Goal: Task Accomplishment & Management: Manage account settings

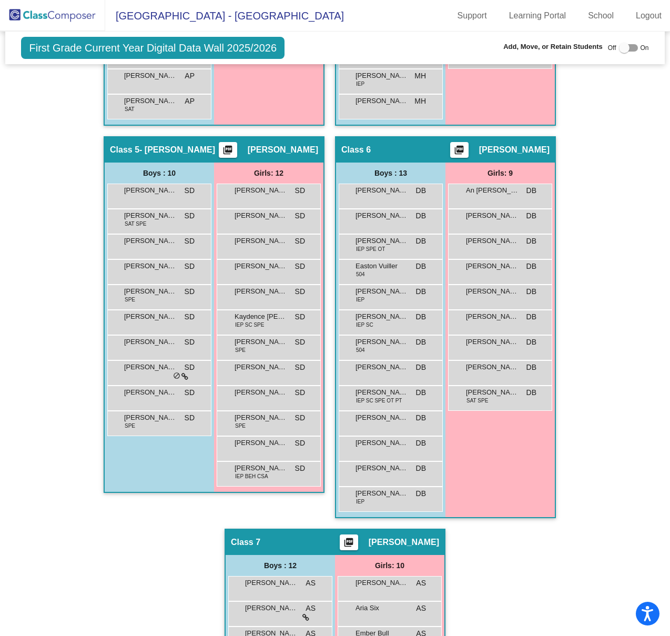
scroll to position [1012, 0]
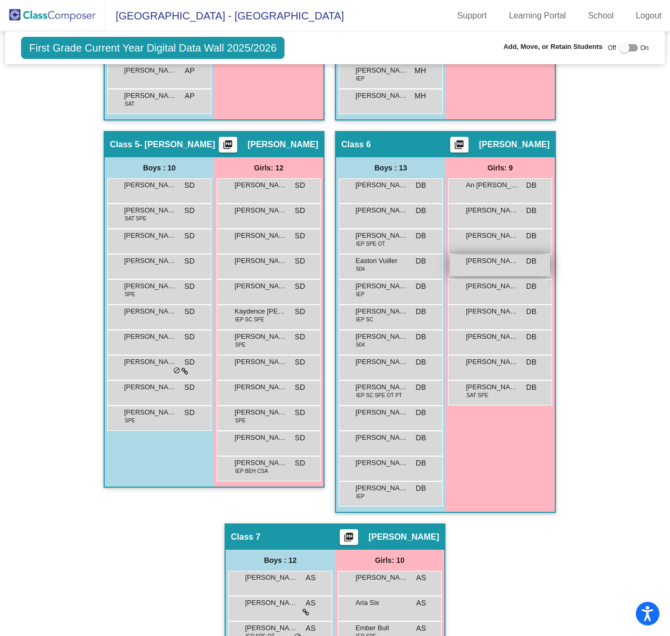
click at [501, 269] on div "[PERSON_NAME] [PERSON_NAME] DB lock do_not_disturb_alt" at bounding box center [500, 265] width 100 height 22
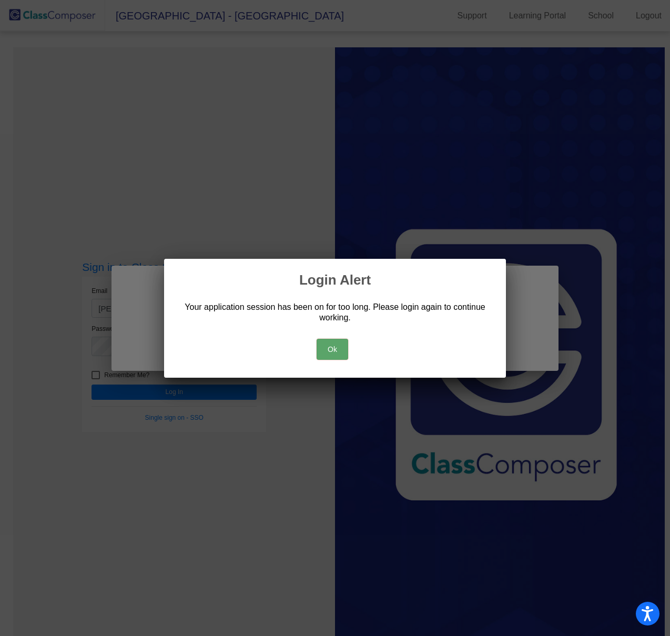
drag, startPoint x: 339, startPoint y: 344, endPoint x: 389, endPoint y: 337, distance: 50.5
click at [339, 344] on button "Ok" at bounding box center [333, 349] width 32 height 21
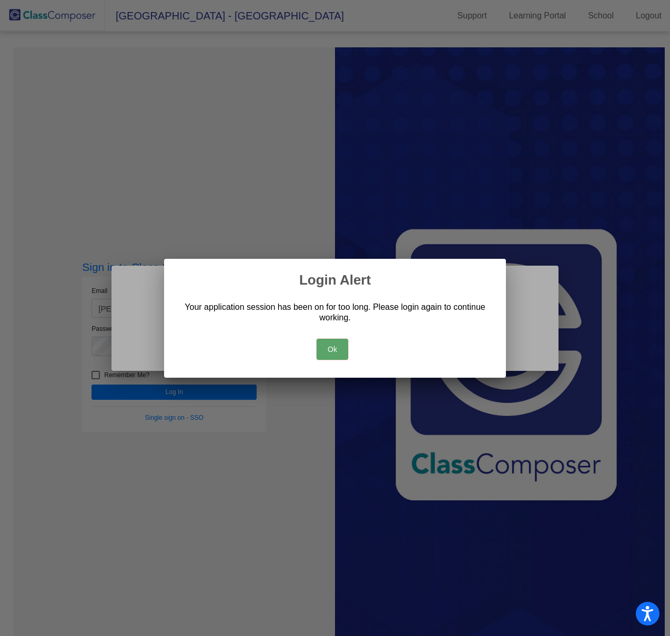
click at [337, 354] on button "Ok" at bounding box center [333, 349] width 32 height 21
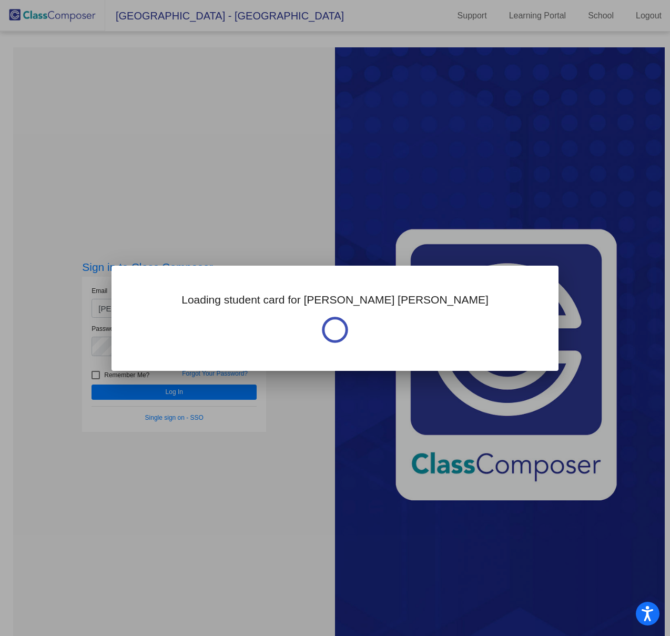
click at [200, 394] on div at bounding box center [335, 318] width 670 height 636
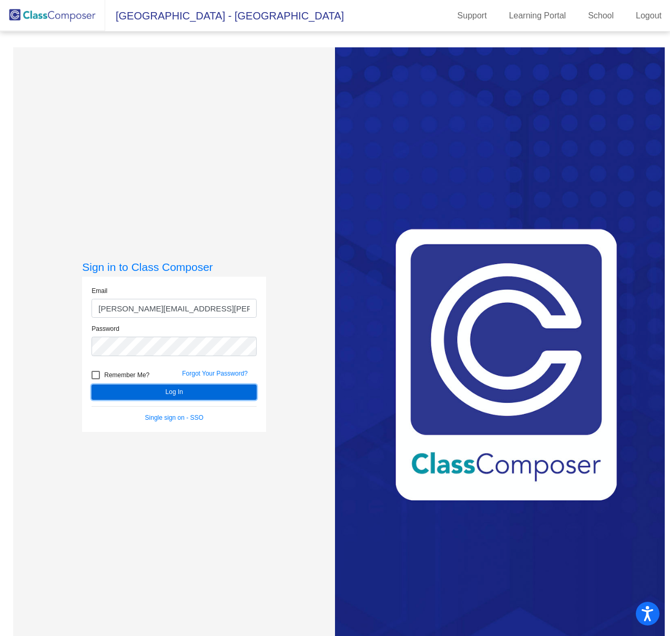
click at [200, 394] on button "Log In" at bounding box center [173, 391] width 165 height 15
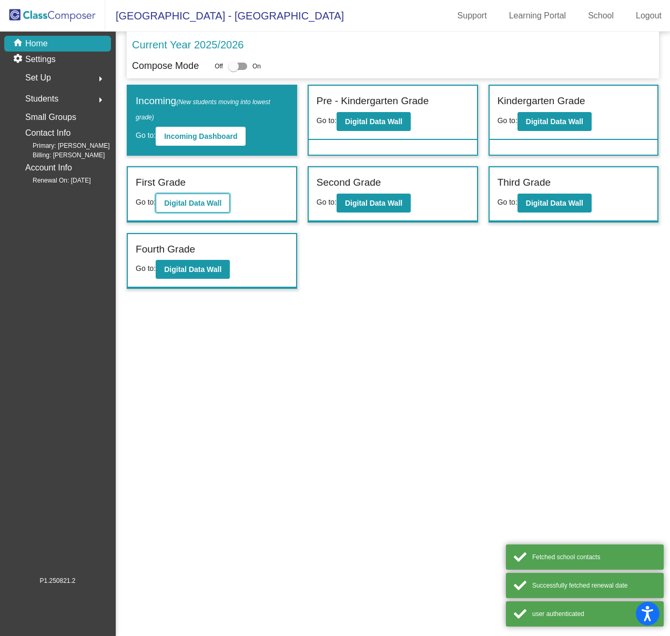
click at [227, 205] on button "Digital Data Wall" at bounding box center [193, 202] width 74 height 19
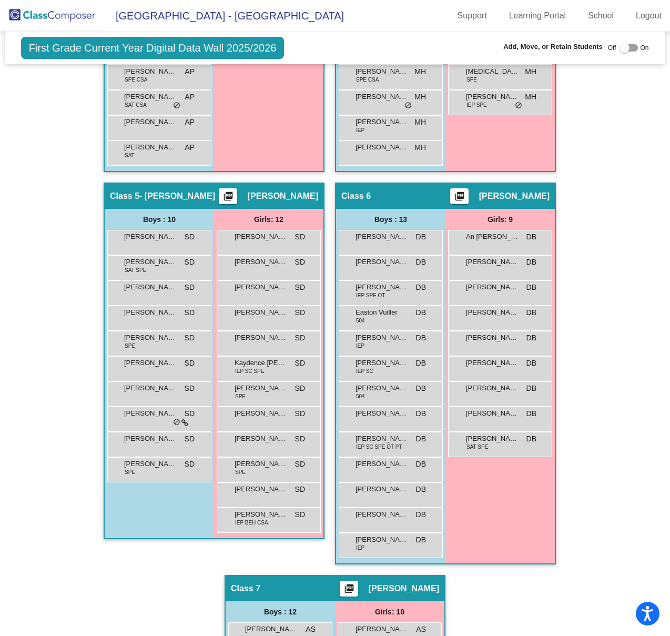
scroll to position [982, 0]
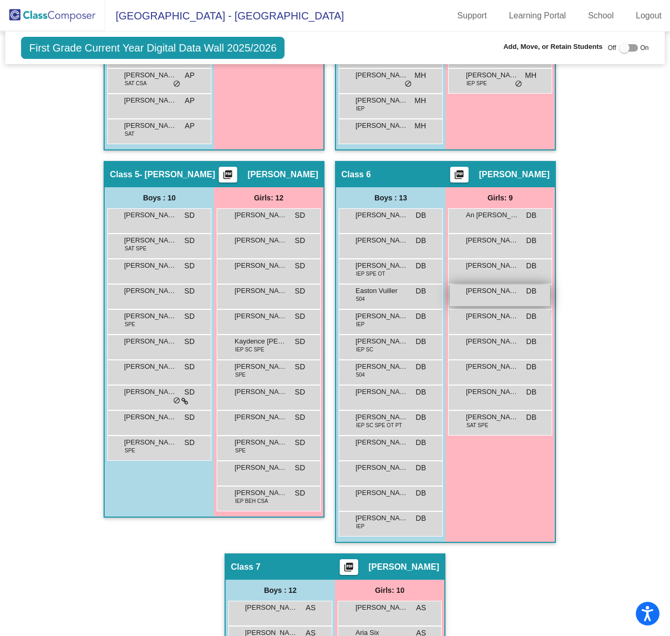
click at [528, 297] on div "[PERSON_NAME] [PERSON_NAME] DB lock do_not_disturb_alt" at bounding box center [500, 295] width 100 height 22
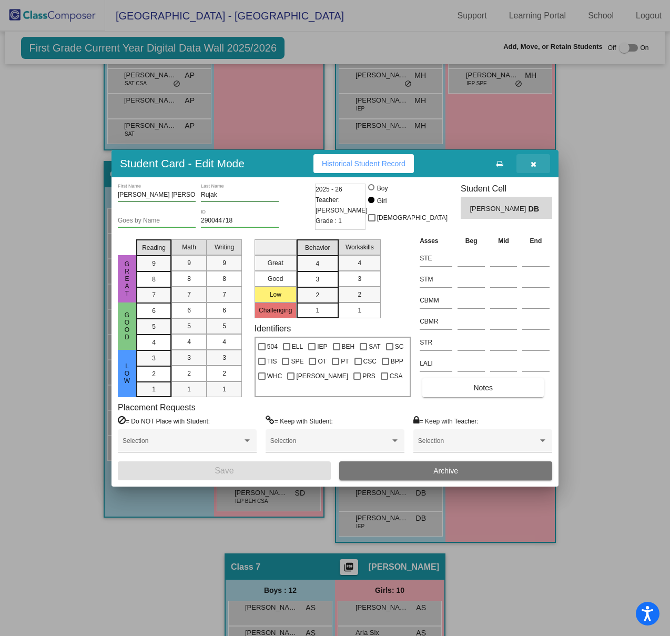
click at [543, 162] on button "button" at bounding box center [533, 163] width 34 height 19
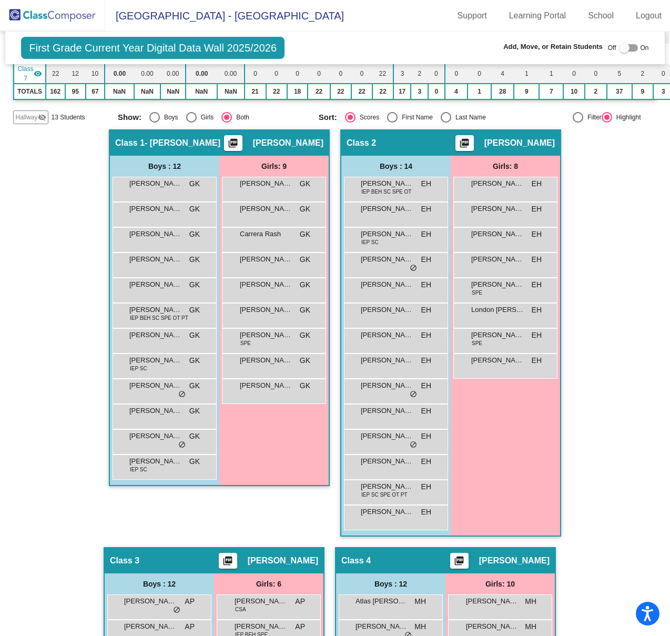
scroll to position [230, 0]
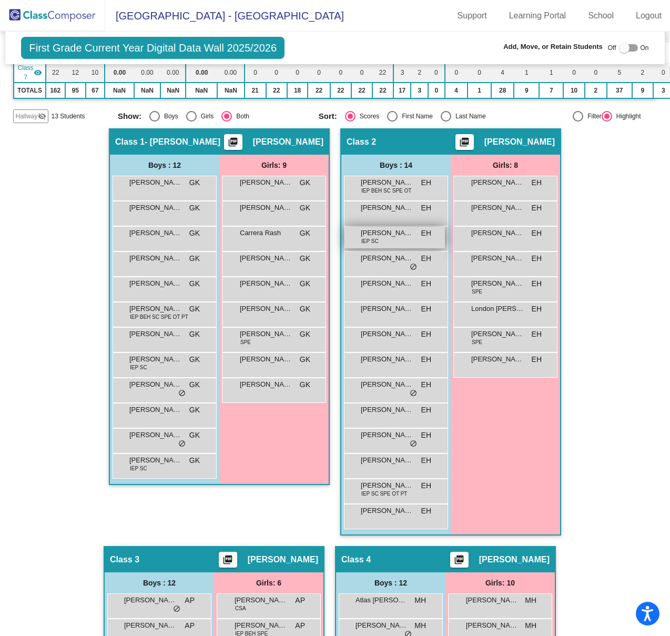
click at [425, 235] on span "EH" at bounding box center [426, 233] width 10 height 11
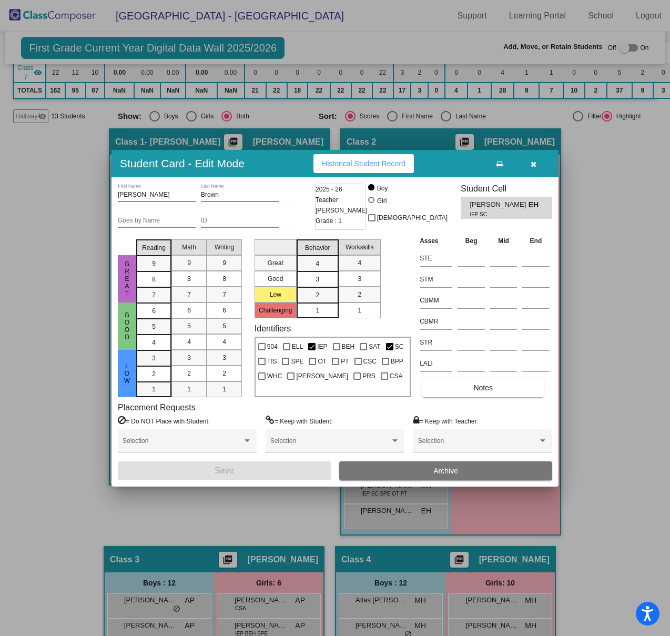
click at [533, 164] on icon "button" at bounding box center [534, 163] width 6 height 7
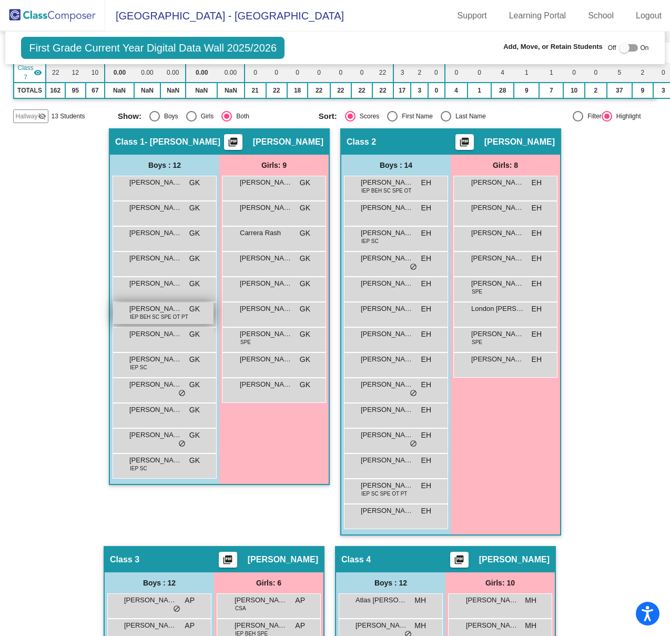
click at [166, 313] on span "IEP BEH SC SPE OT PT" at bounding box center [159, 317] width 58 height 8
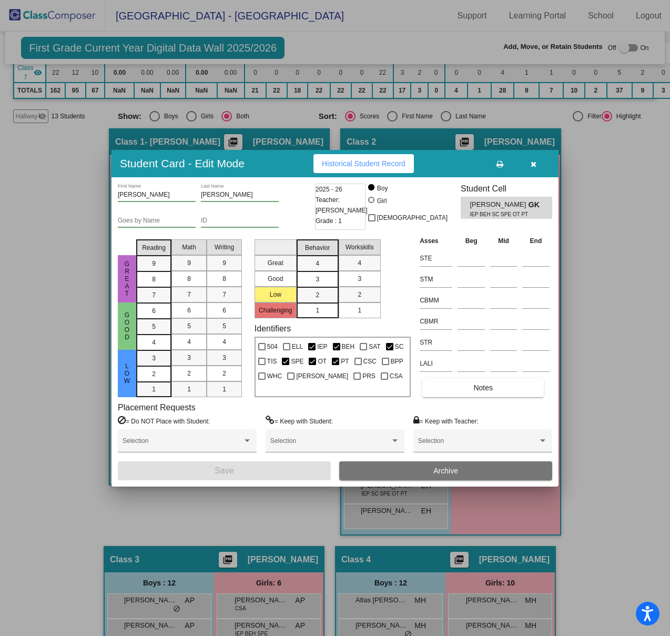
click at [533, 166] on icon "button" at bounding box center [534, 163] width 6 height 7
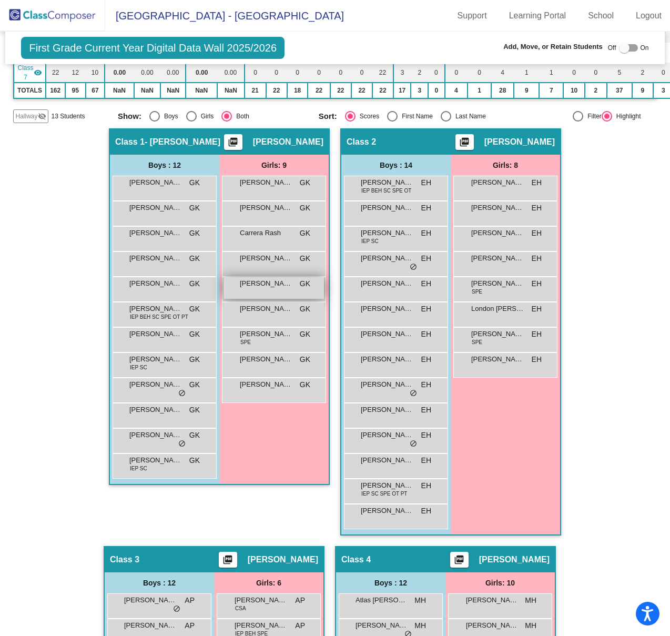
click at [292, 286] on div "[PERSON_NAME] GK lock do_not_disturb_alt" at bounding box center [273, 288] width 100 height 22
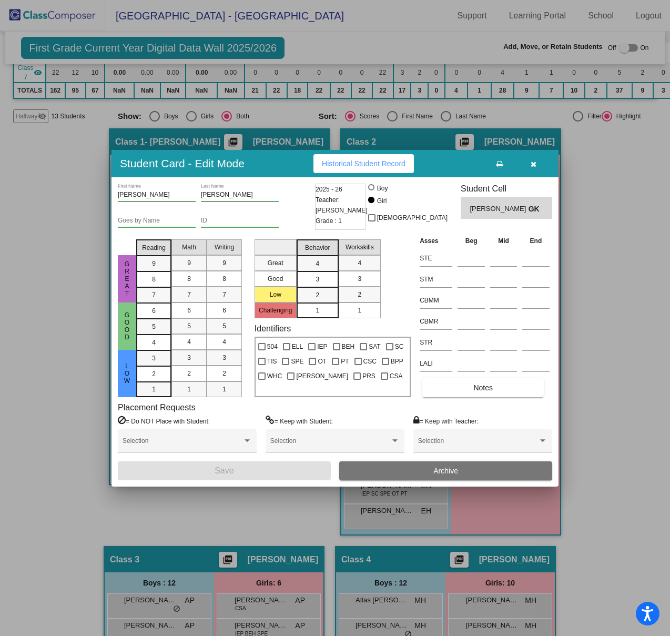
click at [395, 464] on button "Archive" at bounding box center [445, 470] width 213 height 19
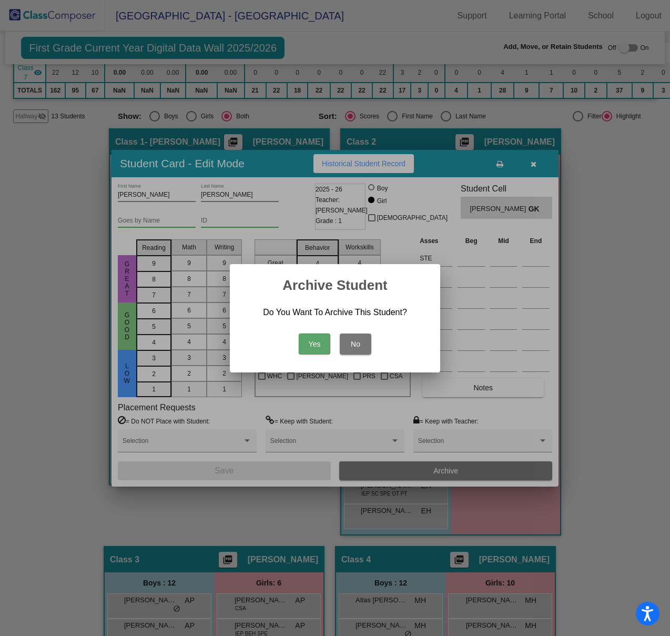
click at [324, 345] on button "Yes" at bounding box center [315, 343] width 32 height 21
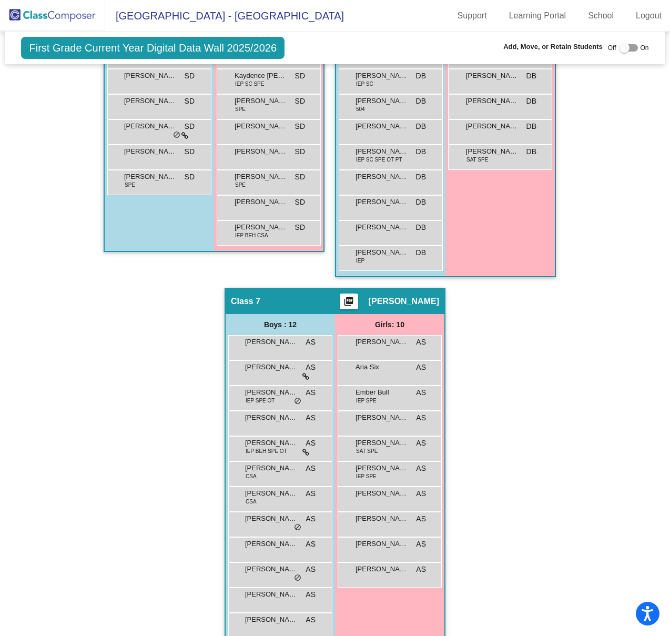
scroll to position [1269, 0]
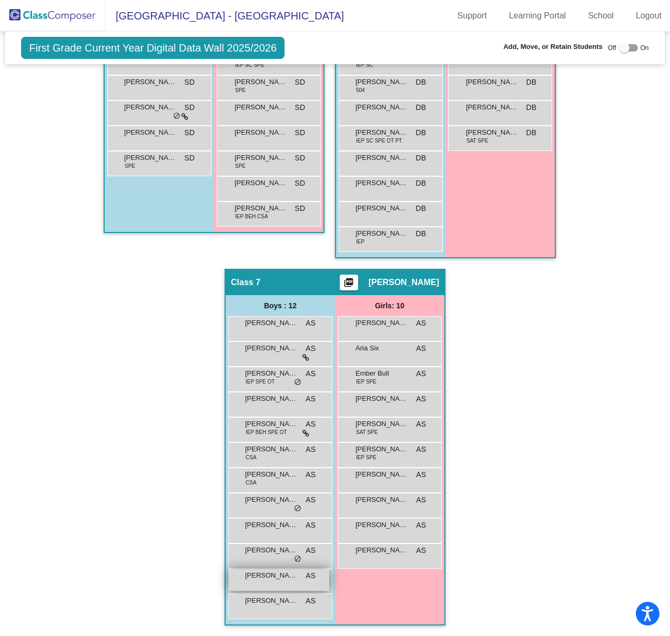
click at [268, 577] on div "[PERSON_NAME] AS lock do_not_disturb_alt" at bounding box center [279, 580] width 100 height 22
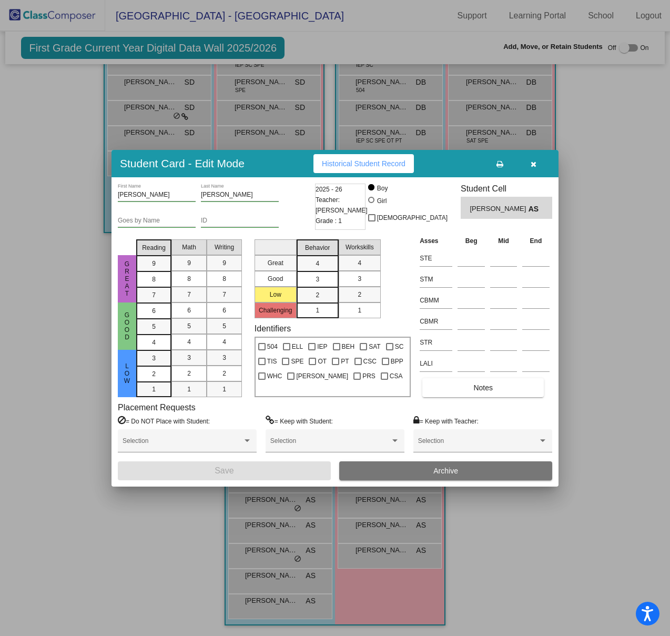
click at [527, 165] on button "button" at bounding box center [533, 163] width 34 height 19
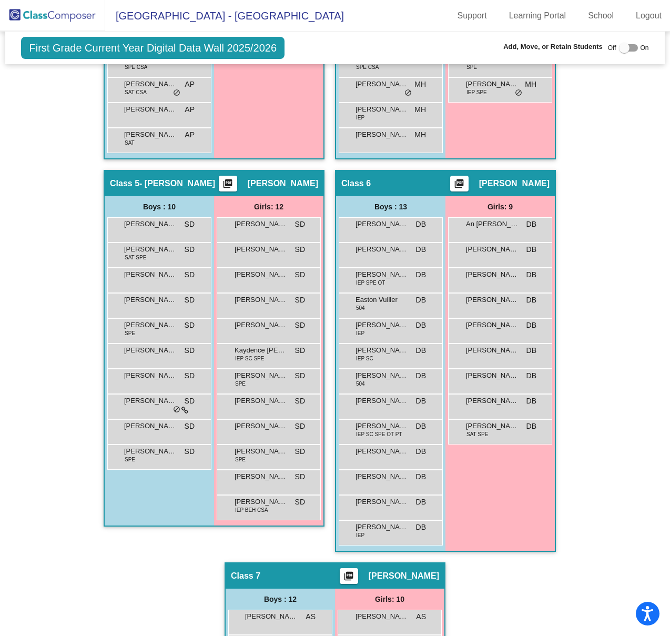
scroll to position [1067, 0]
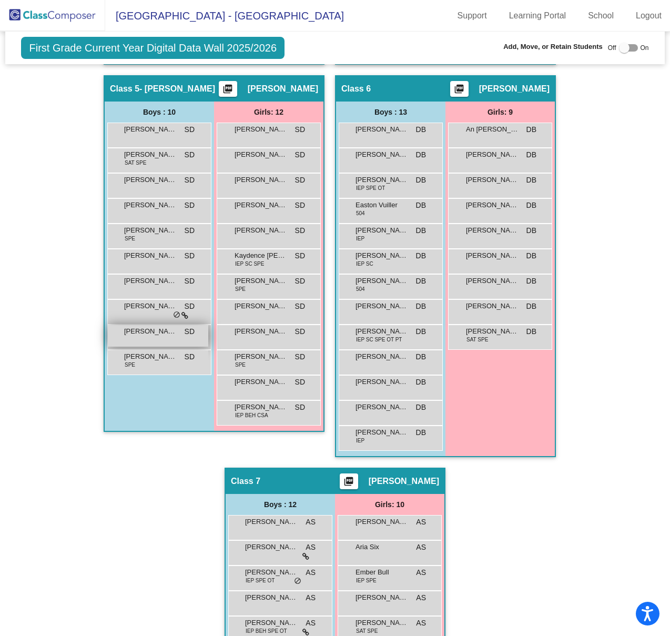
click at [159, 340] on div "[PERSON_NAME] SD lock do_not_disturb_alt" at bounding box center [158, 336] width 100 height 22
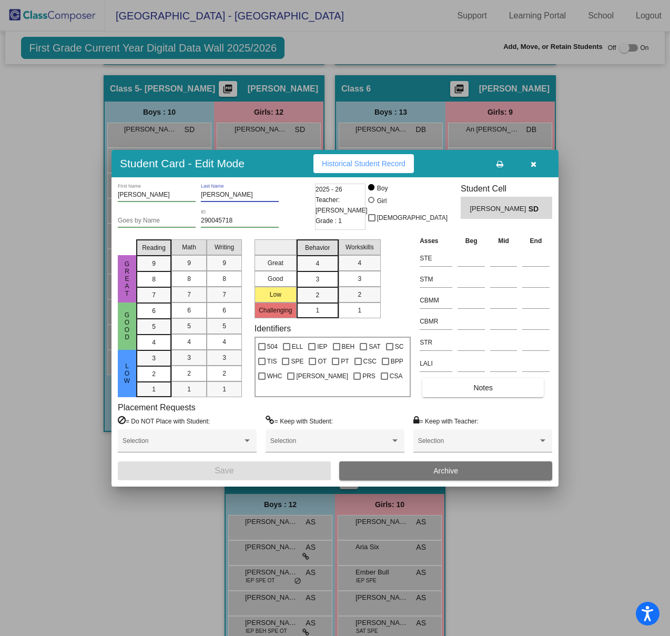
click at [212, 193] on input "[PERSON_NAME]" at bounding box center [240, 194] width 78 height 7
type input "[PERSON_NAME]"
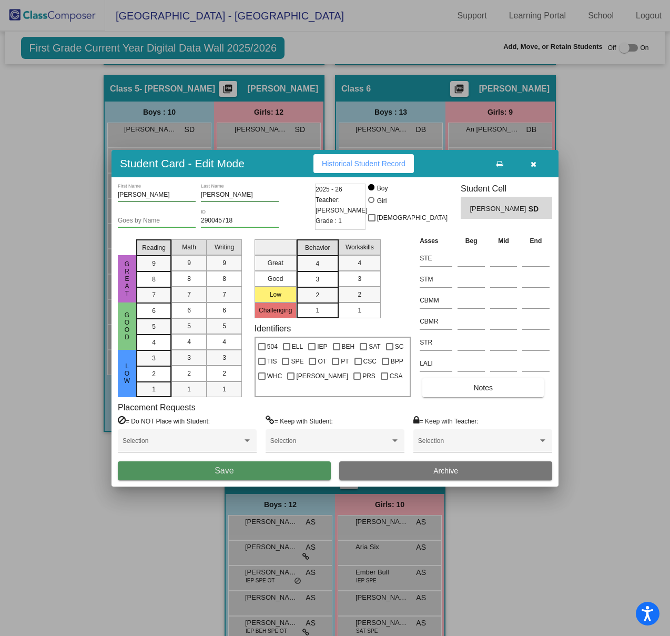
click at [305, 470] on button "Save" at bounding box center [224, 470] width 213 height 19
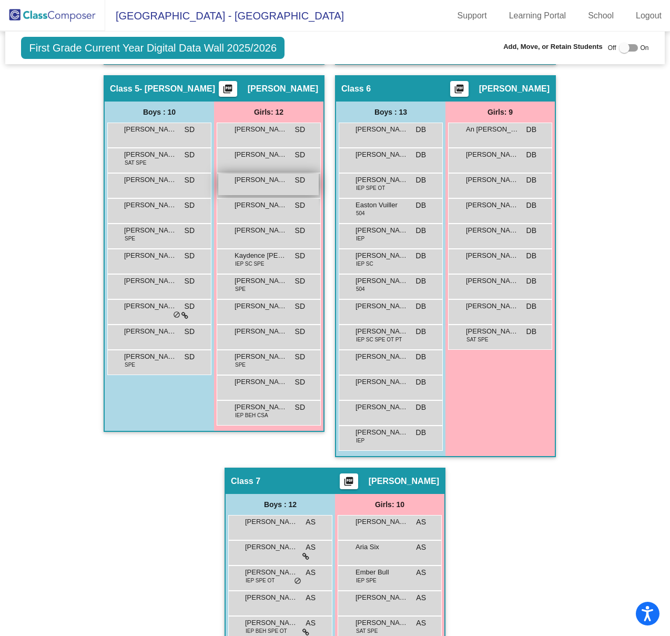
click at [253, 177] on span "[PERSON_NAME]" at bounding box center [261, 180] width 53 height 11
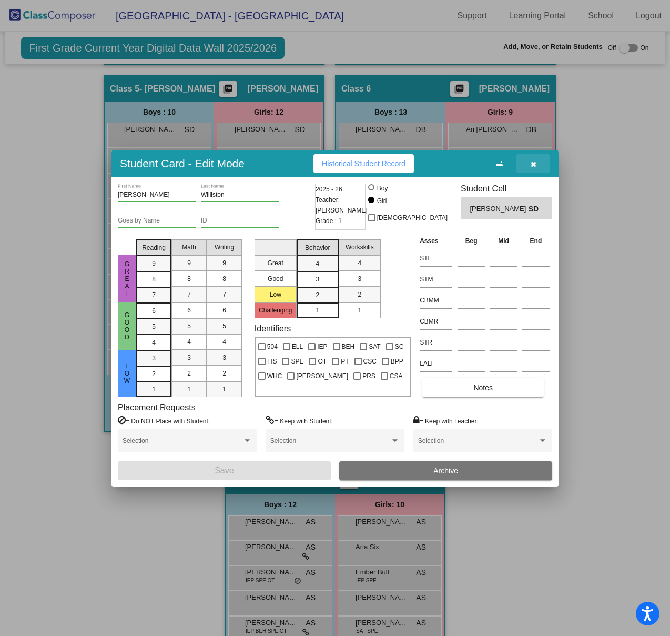
click at [531, 161] on icon "button" at bounding box center [534, 163] width 6 height 7
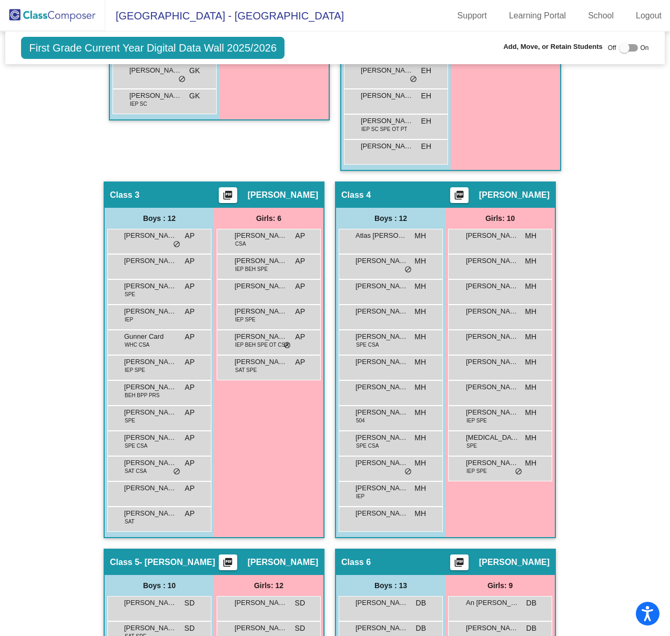
scroll to position [606, 0]
